Goal: Task Accomplishment & Management: Use online tool/utility

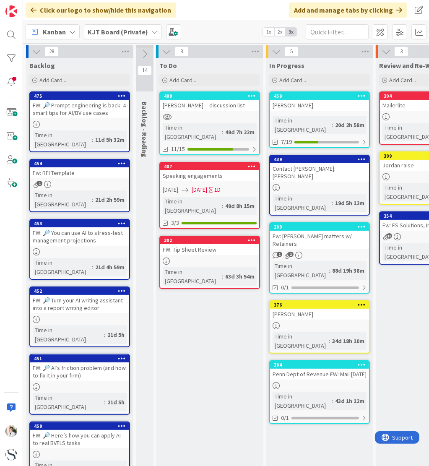
click at [117, 31] on b "KJT Board (Private)" at bounding box center [118, 32] width 60 height 8
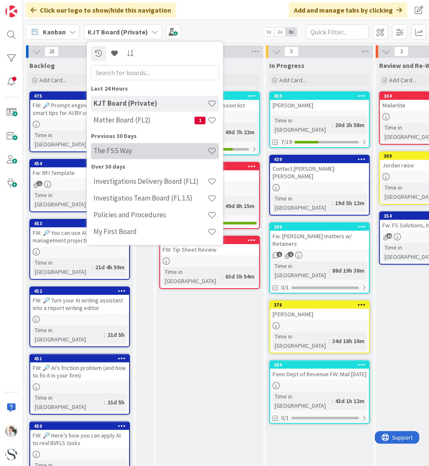
click at [110, 153] on h4 "The FSS Way" at bounding box center [151, 151] width 114 height 8
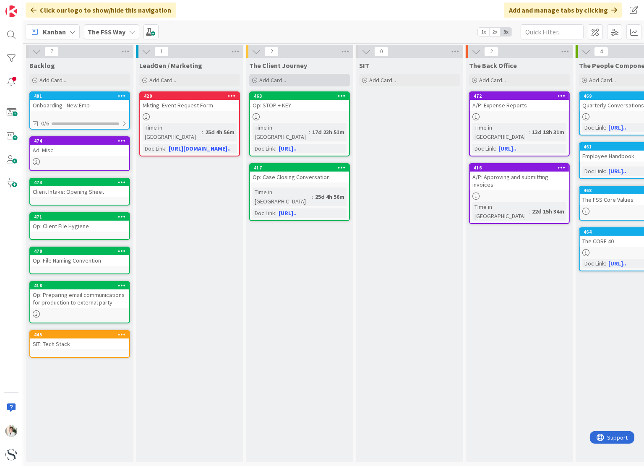
click at [279, 81] on span "Add Card..." at bounding box center [272, 80] width 27 height 8
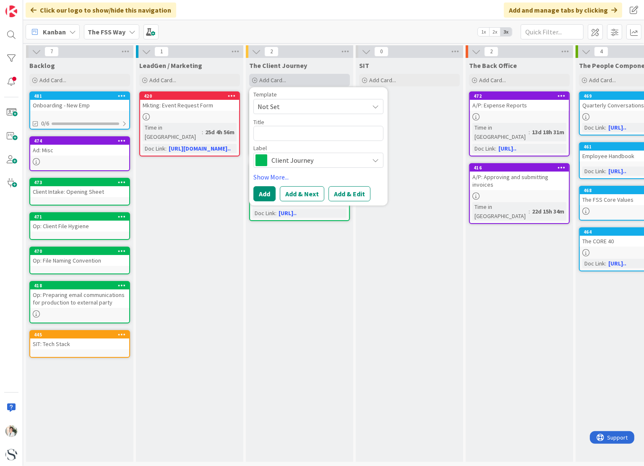
type textarea "x"
type textarea "D"
type textarea "x"
type textarea "Do"
type textarea "x"
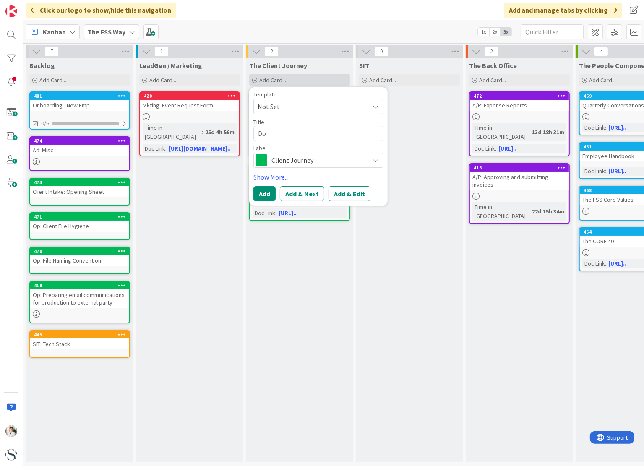
type textarea "Doc"
type textarea "x"
type textarea "Doc"
type textarea "x"
type textarea "Doc M"
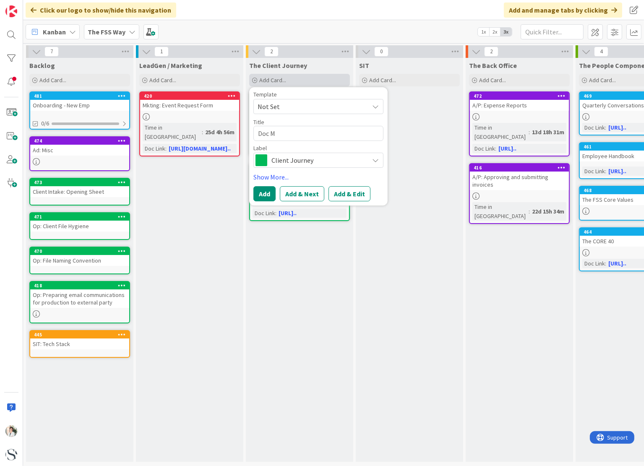
type textarea "x"
type textarea "Doc Mt"
type textarea "x"
type textarea "Doc Mtm"
type textarea "x"
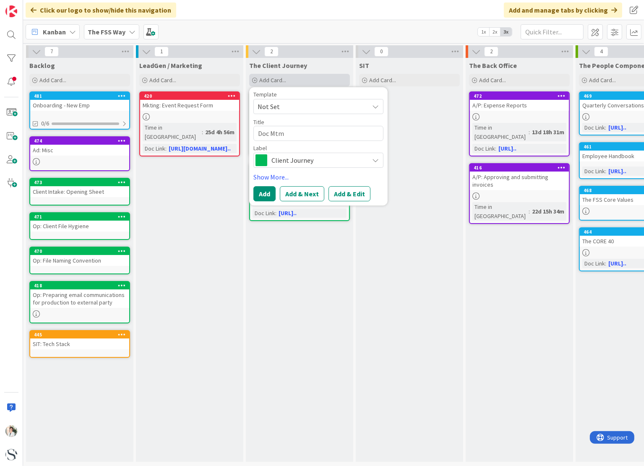
type textarea "Doc Mtmg"
type textarea "x"
type textarea "Doc Mtm"
type textarea "x"
type textarea "Doc Mt"
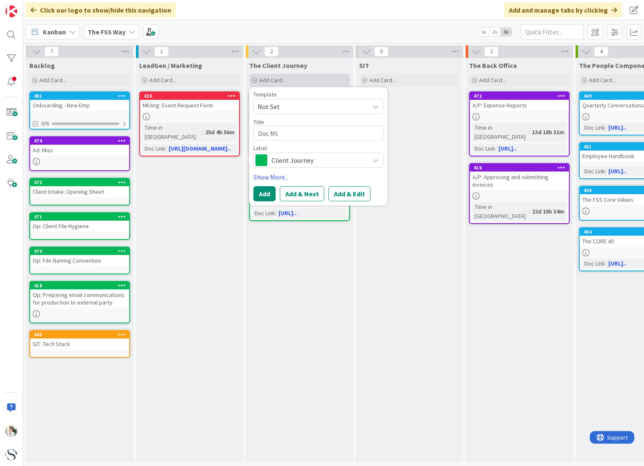
type textarea "x"
type textarea "Doc M"
type textarea "x"
type textarea "Doc Mg"
type textarea "x"
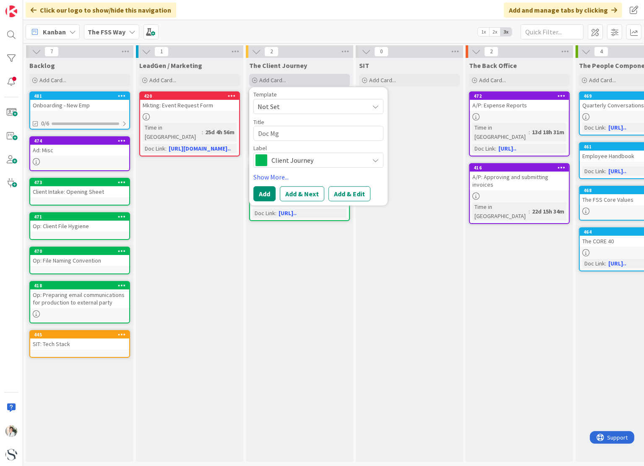
type textarea "Doc Mgm"
type textarea "x"
type textarea "Doc Mgmt"
type textarea "x"
type textarea "Doc Mgmt:"
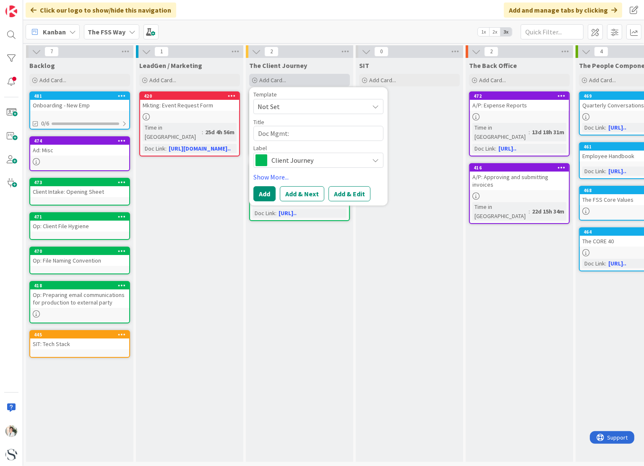
type textarea "x"
type textarea "Doc Mgmt:"
type textarea "x"
type textarea "Doc Mgmt:"
type textarea "x"
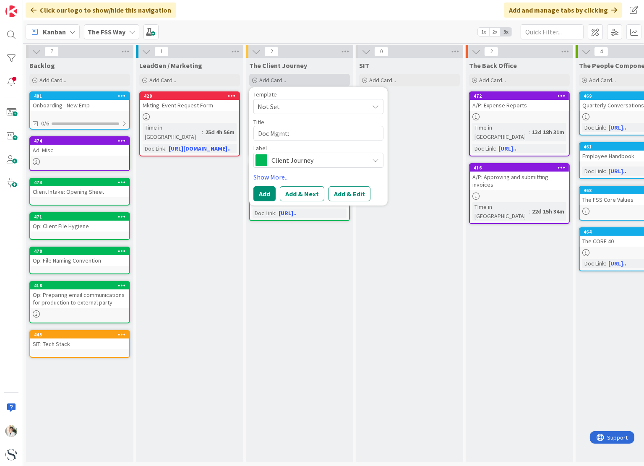
type textarea "Doc Mgmt: r"
type textarea "x"
type textarea "Doc Mgmt: re"
type textarea "x"
type textarea "Doc Mgmt: r"
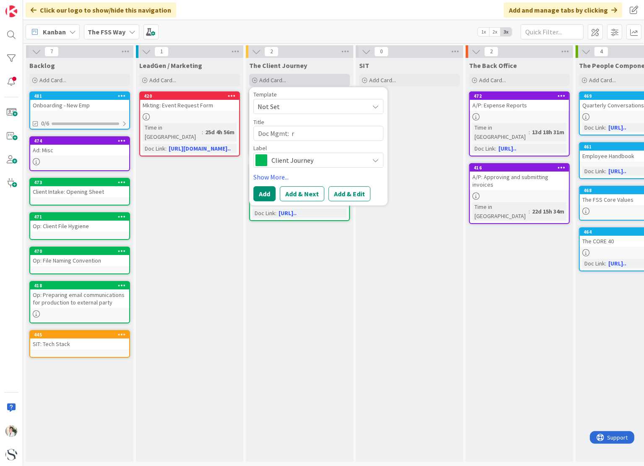
type textarea "x"
type textarea "Doc Mgmt:"
type textarea "x"
type textarea "Doc Mgmt: B"
type textarea "x"
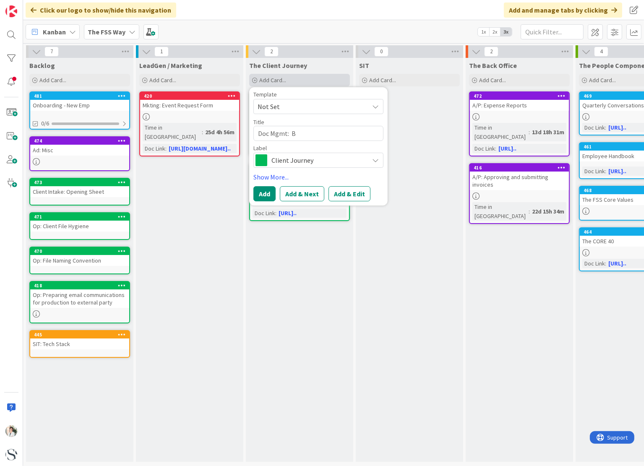
type textarea "Doc Mgmt: Be"
type textarea "x"
type textarea "Doc Mgmt: Bes"
type textarea "x"
type textarea "Doc Mgmt: Best"
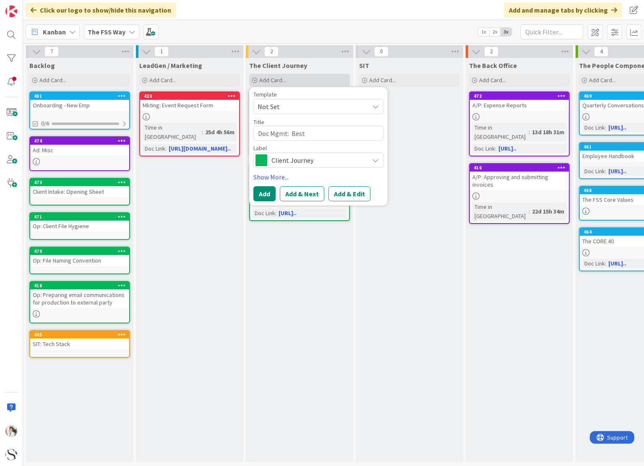
type textarea "x"
type textarea "Doc Mgmt: Best"
type textarea "x"
type textarea "Doc Mgmt: Best P"
type textarea "x"
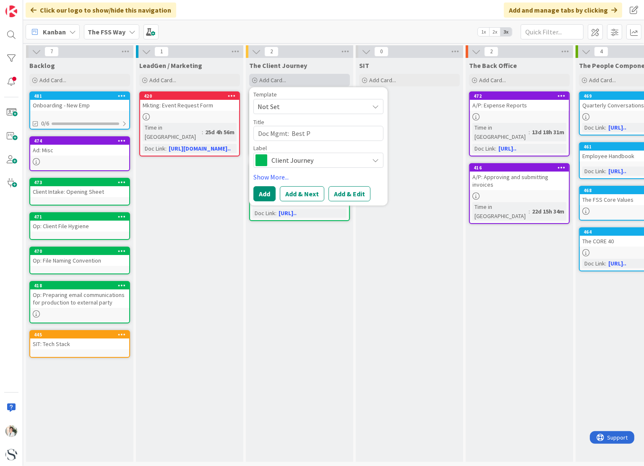
type textarea "Doc Mgmt: Best Pr"
type textarea "x"
type textarea "Doc Mgmt: Best Pra"
type textarea "x"
type textarea "Doc Mgmt: Best Prac"
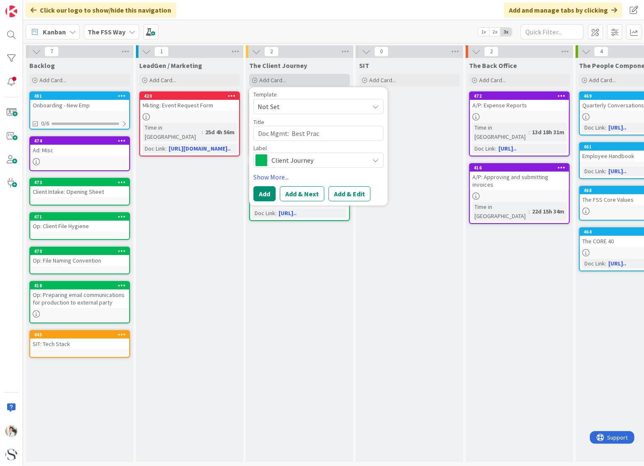
type textarea "x"
type textarea "Doc Mgmt: Best Pract"
type textarea "x"
type textarea "Doc Mgmt: Best Practi"
type textarea "x"
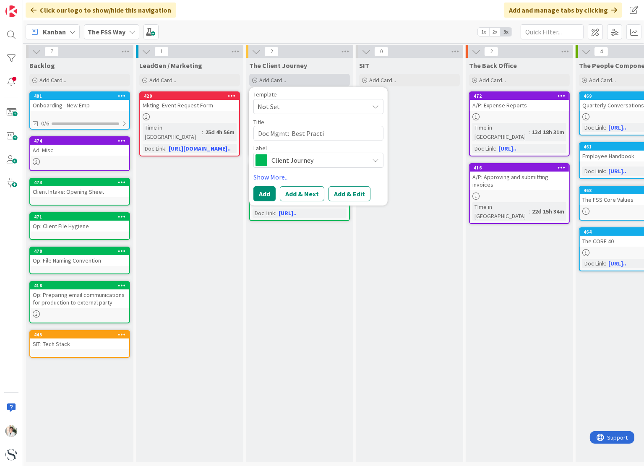
type textarea "Doc Mgmt: Best Practic"
type textarea "x"
type textarea "Doc Mgmt: Best Practice"
type textarea "x"
type textarea "Doc Mgmt: Best Practic"
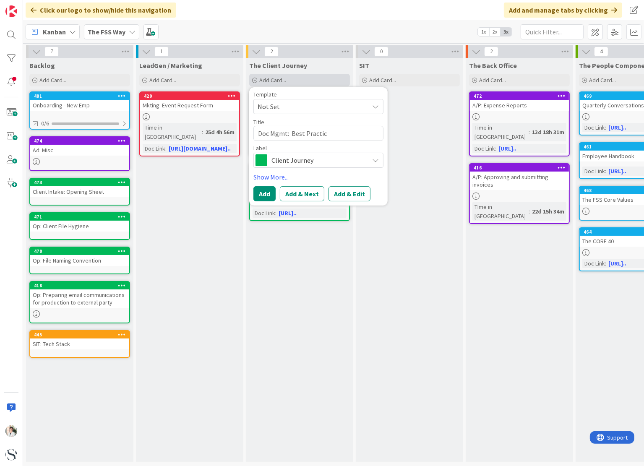
type textarea "x"
type textarea "Doc Mgmt: Best Practi"
type textarea "x"
type textarea "Doc Mgmt: Best Pract"
type textarea "x"
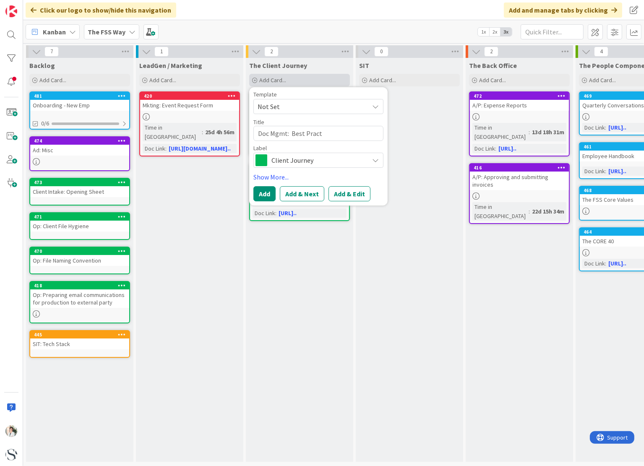
type textarea "Doc Mgmt: Best Prac"
type textarea "x"
type textarea "Doc Mgmt: Best Pra"
type textarea "x"
type textarea "Doc Mgmt: Best Pr"
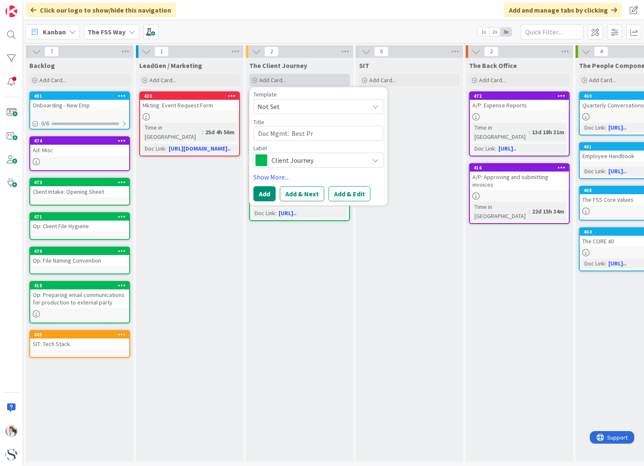
type textarea "x"
type textarea "Doc Mgmt: Best P"
type textarea "x"
type textarea "Doc Mgmt: Best"
type textarea "x"
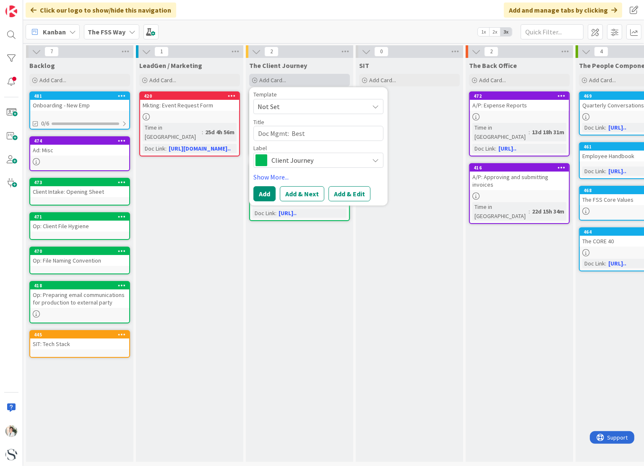
type textarea "Doc Mgmt: Bes"
type textarea "x"
type textarea "Doc Mgmt: Be"
type textarea "x"
type textarea "Doc Mgmt: B"
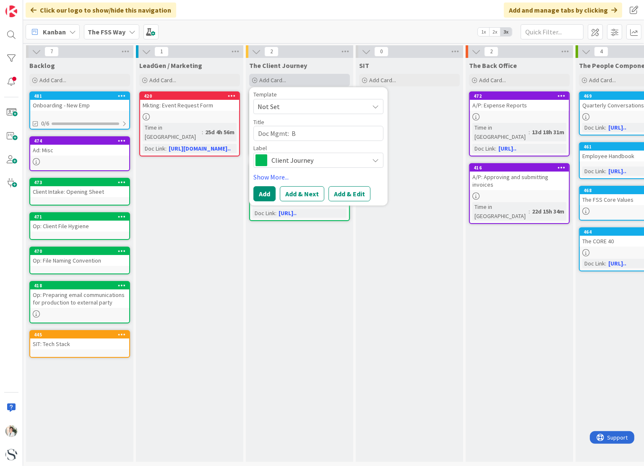
type textarea "x"
type textarea "Doc Mgmt:"
type textarea "x"
type textarea "Doc Mgmt: R"
type textarea "x"
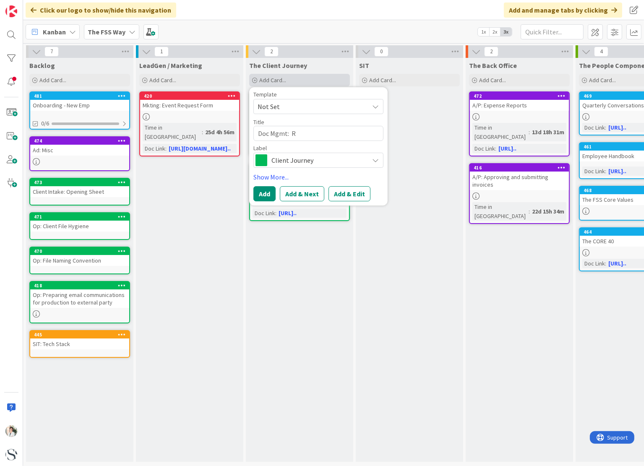
type textarea "Doc Mgmt: Re"
type textarea "x"
type textarea "Doc Mgmt: Req"
type textarea "x"
type textarea "Doc Mgmt: Requ"
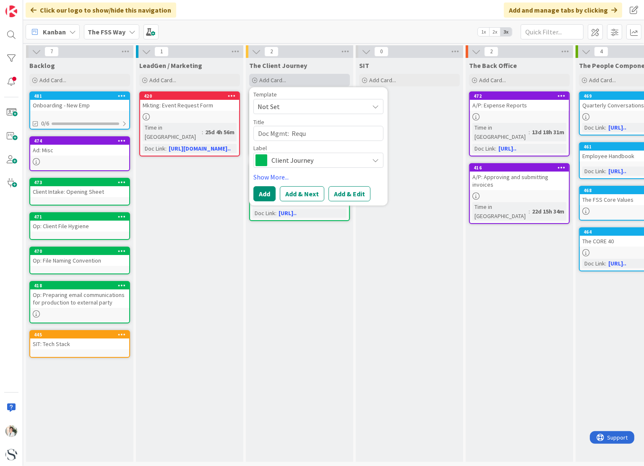
type textarea "x"
type textarea "Doc Mgmt: Reque"
type textarea "x"
type textarea "Doc Mgmt: Reques"
type textarea "x"
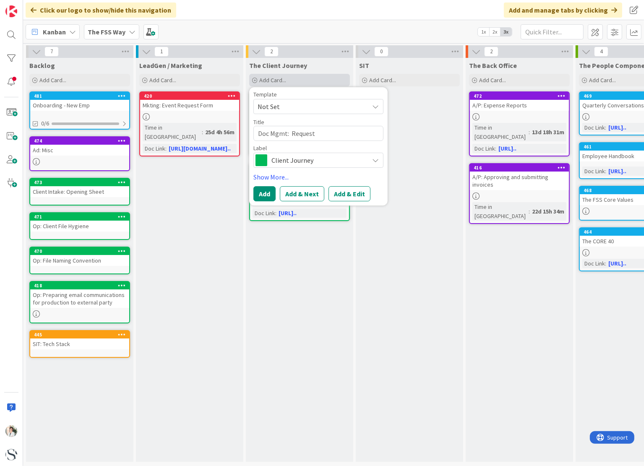
type textarea "Doc Mgmt: Requesti"
type textarea "x"
type textarea "Doc Mgmt: Requestin"
type textarea "x"
type textarea "Doc Mgmt: Requesting"
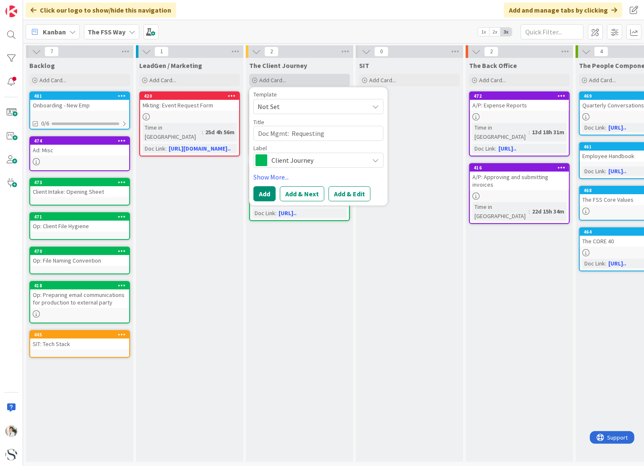
type textarea "x"
type textarea "Doc Mgmt: Requesting"
type textarea "x"
type textarea "Doc Mgmt: Requesting D"
type textarea "x"
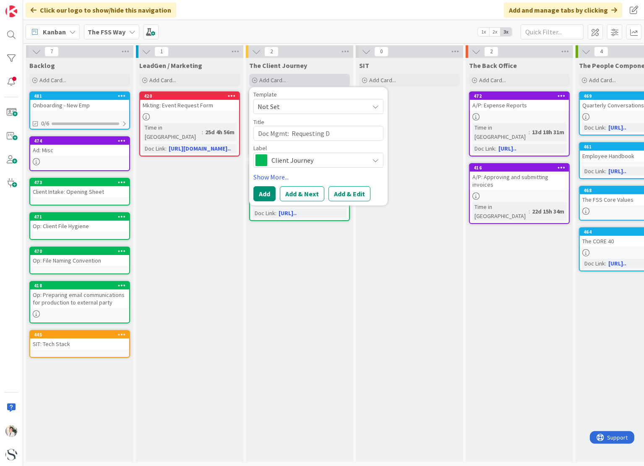
type textarea "Doc Mgmt: Requesting Do"
type textarea "x"
type textarea "Doc Mgmt: Requesting Doc"
type textarea "x"
type textarea "Doc Mgmt: Requesting Docu"
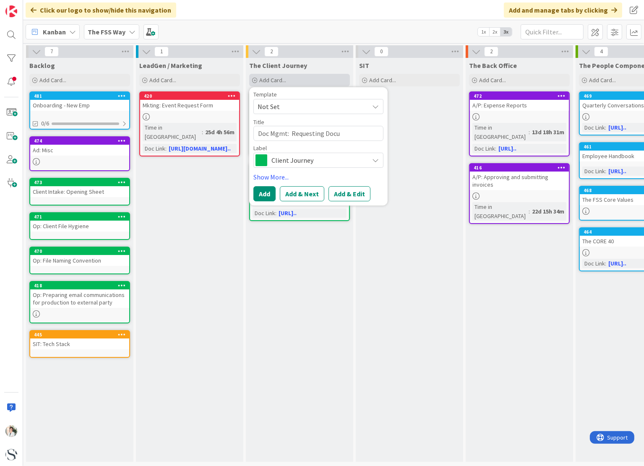
type textarea "x"
type textarea "Doc Mgmt: Requesting Docum"
type textarea "x"
type textarea "Doc Mgmt: Requesting Docume"
type textarea "x"
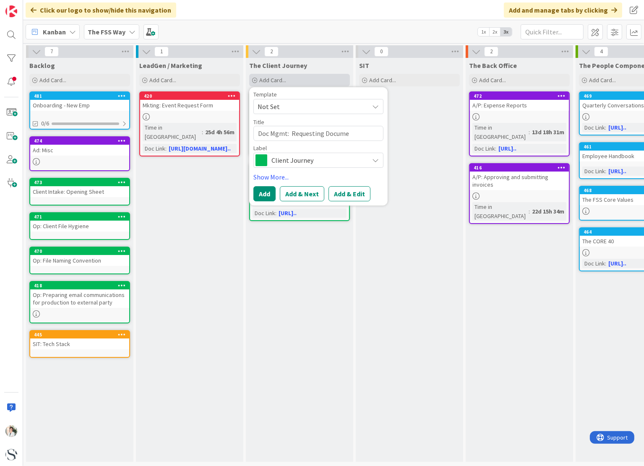
type textarea "Doc Mgmt: Requesting Documen"
type textarea "x"
type textarea "Doc Mgmt: Requesting Document"
type textarea "x"
type textarea "Doc Mgmt: Requesting Documents"
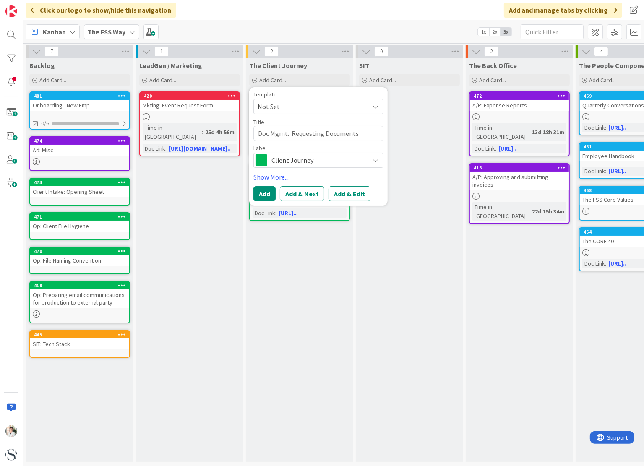
drag, startPoint x: 292, startPoint y: 134, endPoint x: 356, endPoint y: 132, distance: 64.2
click at [356, 132] on textarea "Doc Mgmt: Requesting Documents" at bounding box center [318, 133] width 130 height 15
type textarea "x"
type textarea "Doc Mgmt: R"
type textarea "x"
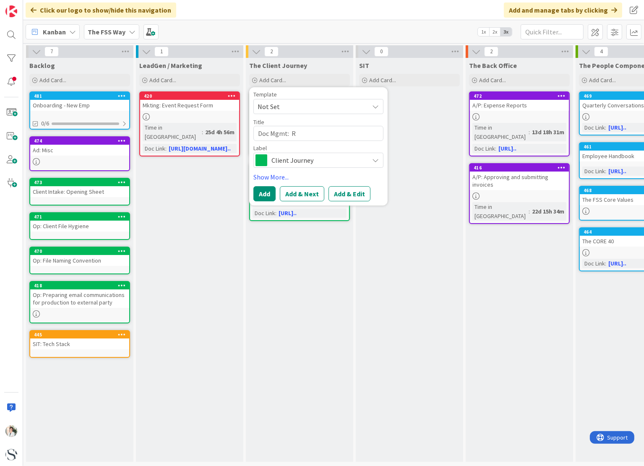
type textarea "Doc Mgmt: RF"
type textarea "x"
type textarea "Doc Mgmt: RFI"
type textarea "x"
type textarea "Doc Mgmt: RFI"
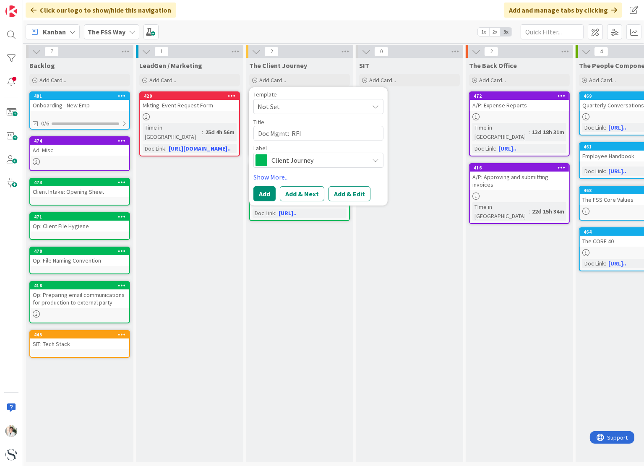
type textarea "x"
type textarea "Doc Mgmt: RFI a"
type textarea "x"
type textarea "Doc Mgmt: RFI an"
type textarea "x"
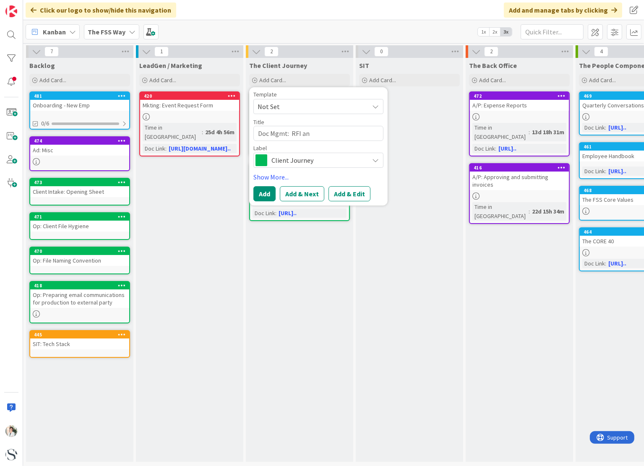
type textarea "Doc Mgmt: RFI and"
type textarea "x"
type textarea "Doc Mgmt: RFI and"
type textarea "x"
type textarea "Doc Mgmt: RFI and S"
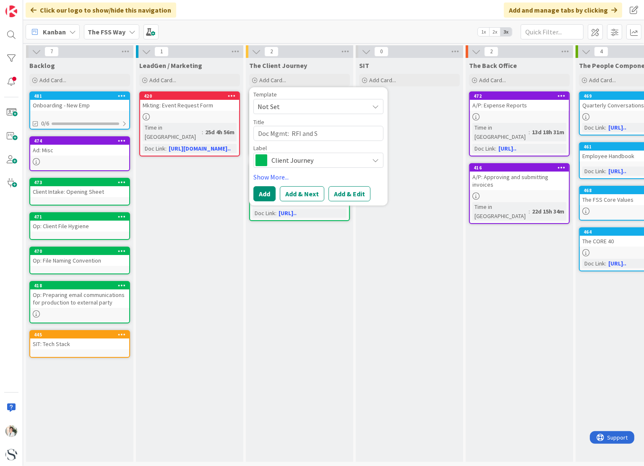
type textarea "x"
type textarea "Doc Mgmt: RFI and Sh"
type textarea "x"
type textarea "Doc Mgmt: RFI and Sha"
type textarea "x"
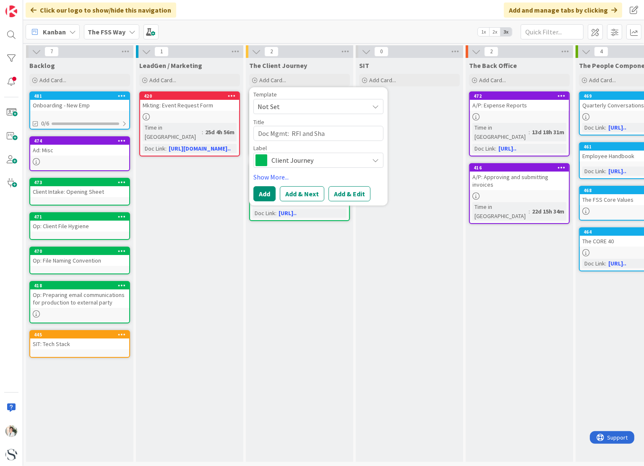
type textarea "Doc Mgmt: RFI and Shar"
type textarea "x"
type textarea "Doc Mgmt: RFI and Share"
type textarea "x"
type textarea "Doc Mgmt: RFI and ShareF"
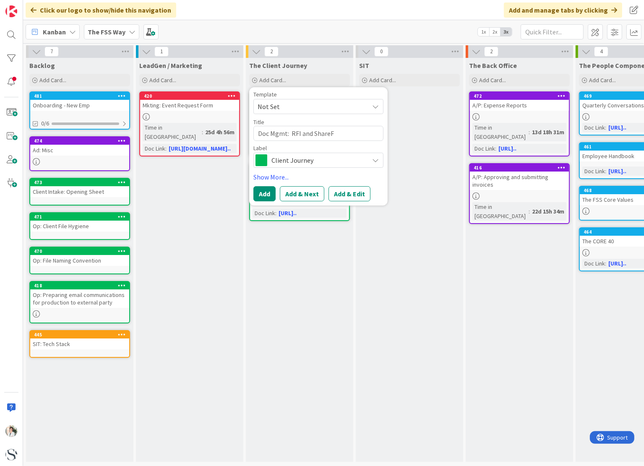
type textarea "x"
type textarea "Doc Mgmt: RFI and ShareFi"
type textarea "x"
type textarea "Doc Mgmt: RFI and ShareFil"
type textarea "x"
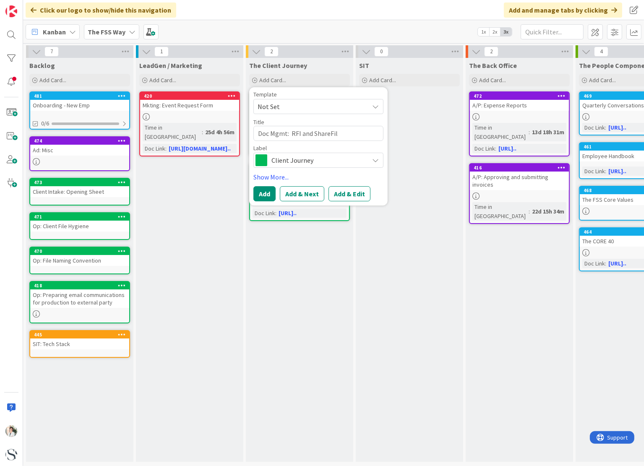
type textarea "Doc Mgmt: RFI and ShareFile"
click at [289, 132] on textarea "Doc Mgmt: RFI and ShareFile" at bounding box center [318, 133] width 130 height 15
type textarea "x"
type textarea "Doc Mgmt: BRFI and ShareFile"
type textarea "x"
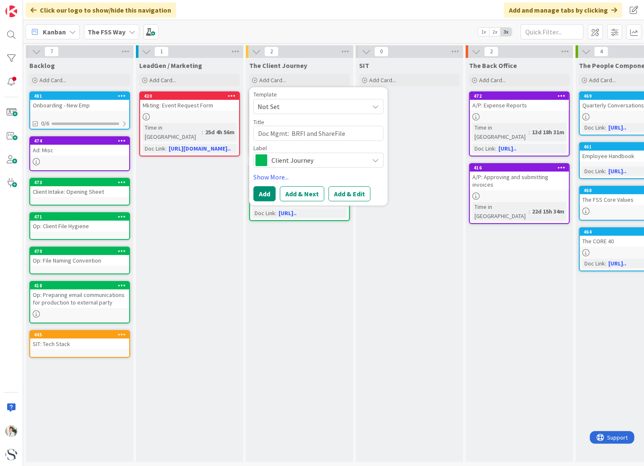
type textarea "Doc Mgmt: BeRFI and ShareFile"
type textarea "x"
type textarea "Doc Mgmt: BesRFI and ShareFile"
type textarea "x"
type textarea "Doc Mgmt: BestRFI and ShareFile"
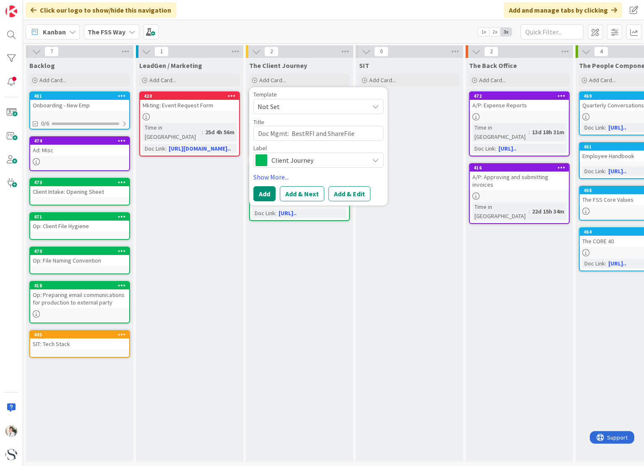
type textarea "x"
type textarea "Doc Mgmt: Best RFI and ShareFile"
type textarea "x"
type textarea "Doc Mgmt: Best PRFI and ShareFile"
type textarea "x"
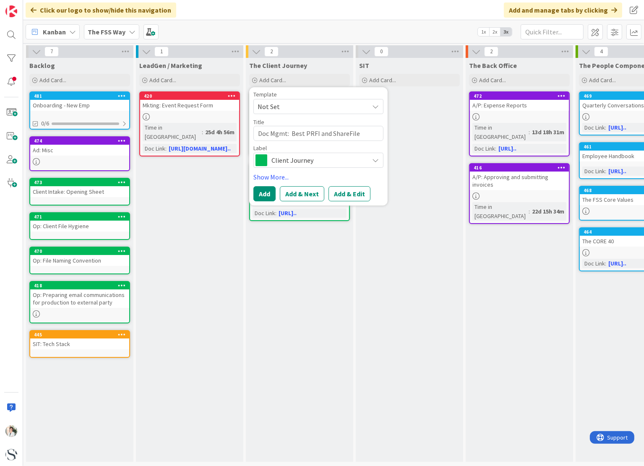
type textarea "Doc Mgmt: Best PrRFI and ShareFile"
type textarea "x"
type textarea "Doc Mgmt: Best PraRFI and ShareFile"
type textarea "x"
type textarea "Doc Mgmt: Best PracRFI and ShareFile"
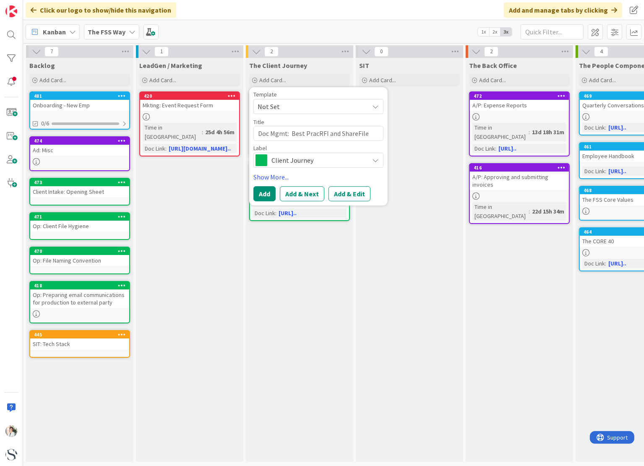
type textarea "x"
type textarea "Doc Mgmt: Best PractRFI and ShareFile"
type textarea "x"
type textarea "Doc Mgmt: Best PractiRFI and ShareFile"
type textarea "x"
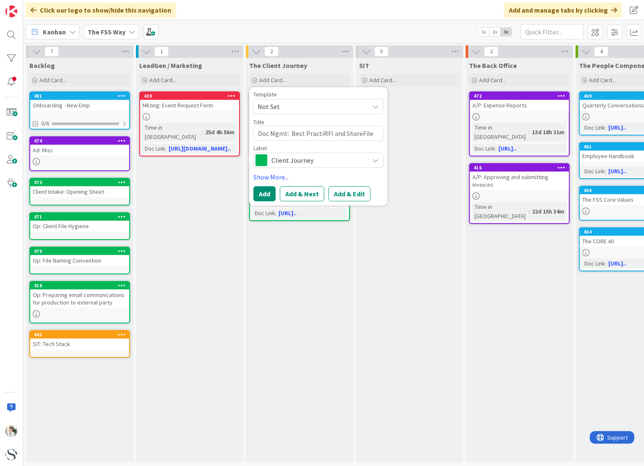
type textarea "Doc Mgmt: Best PracticRFI and ShareFile"
type textarea "x"
type textarea "Doc Mgmt: Best PracticeRFI and ShareFile"
type textarea "x"
type textarea "Doc Mgmt: Best Practice RFI and ShareFile"
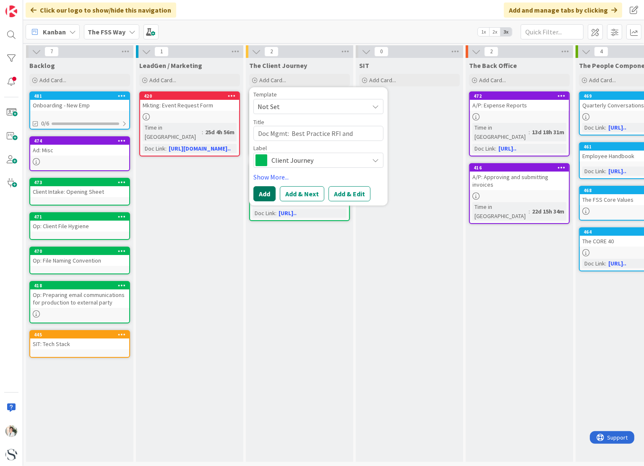
click at [263, 196] on button "Add" at bounding box center [264, 193] width 22 height 15
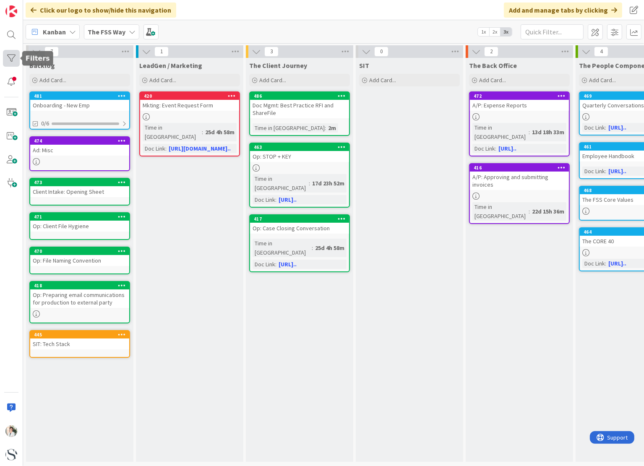
click at [11, 58] on div at bounding box center [11, 58] width 17 height 17
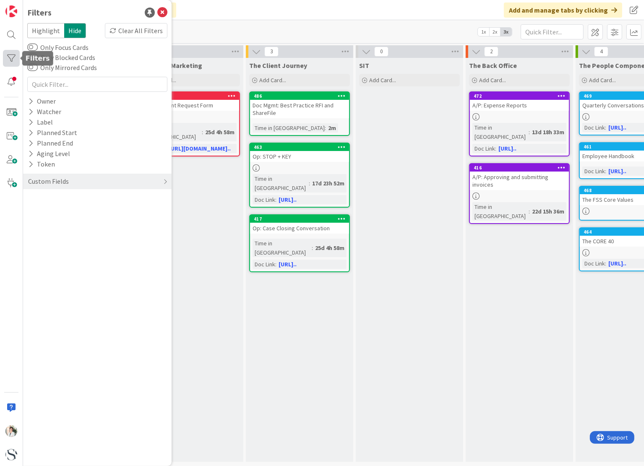
click at [11, 58] on div at bounding box center [11, 58] width 17 height 17
click at [39, 124] on div "Label" at bounding box center [40, 122] width 26 height 10
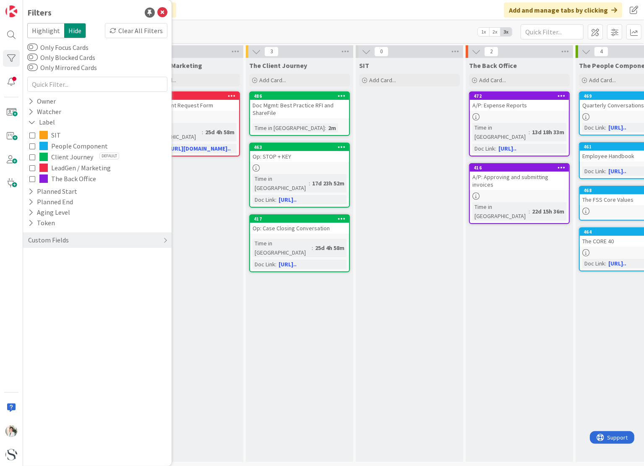
click at [213, 192] on div "LeadGen / Marketing Add Card... 420 Mkting: Event Request Form Time in [GEOGRAP…" at bounding box center [189, 260] width 107 height 404
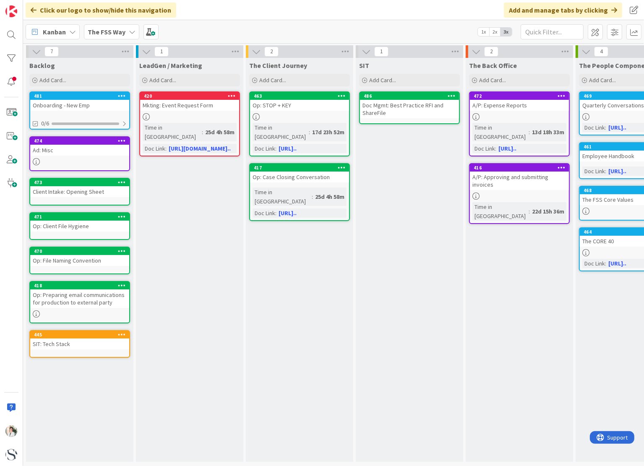
click at [393, 104] on div "Doc Mgmt: Best Practice RFI and ShareFile" at bounding box center [409, 109] width 99 height 18
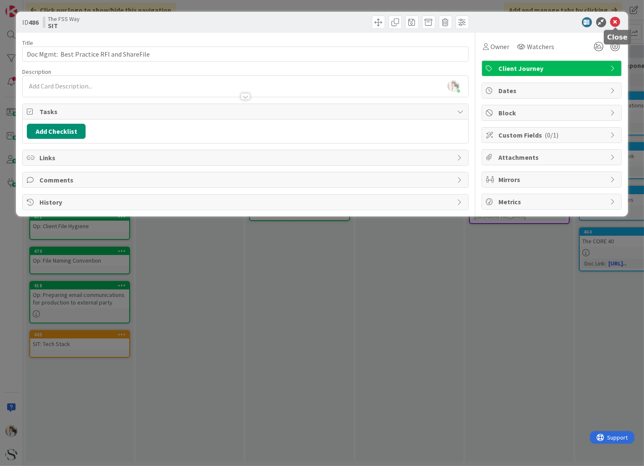
click at [429, 23] on icon at bounding box center [615, 22] width 10 height 10
